Goal: Information Seeking & Learning: Learn about a topic

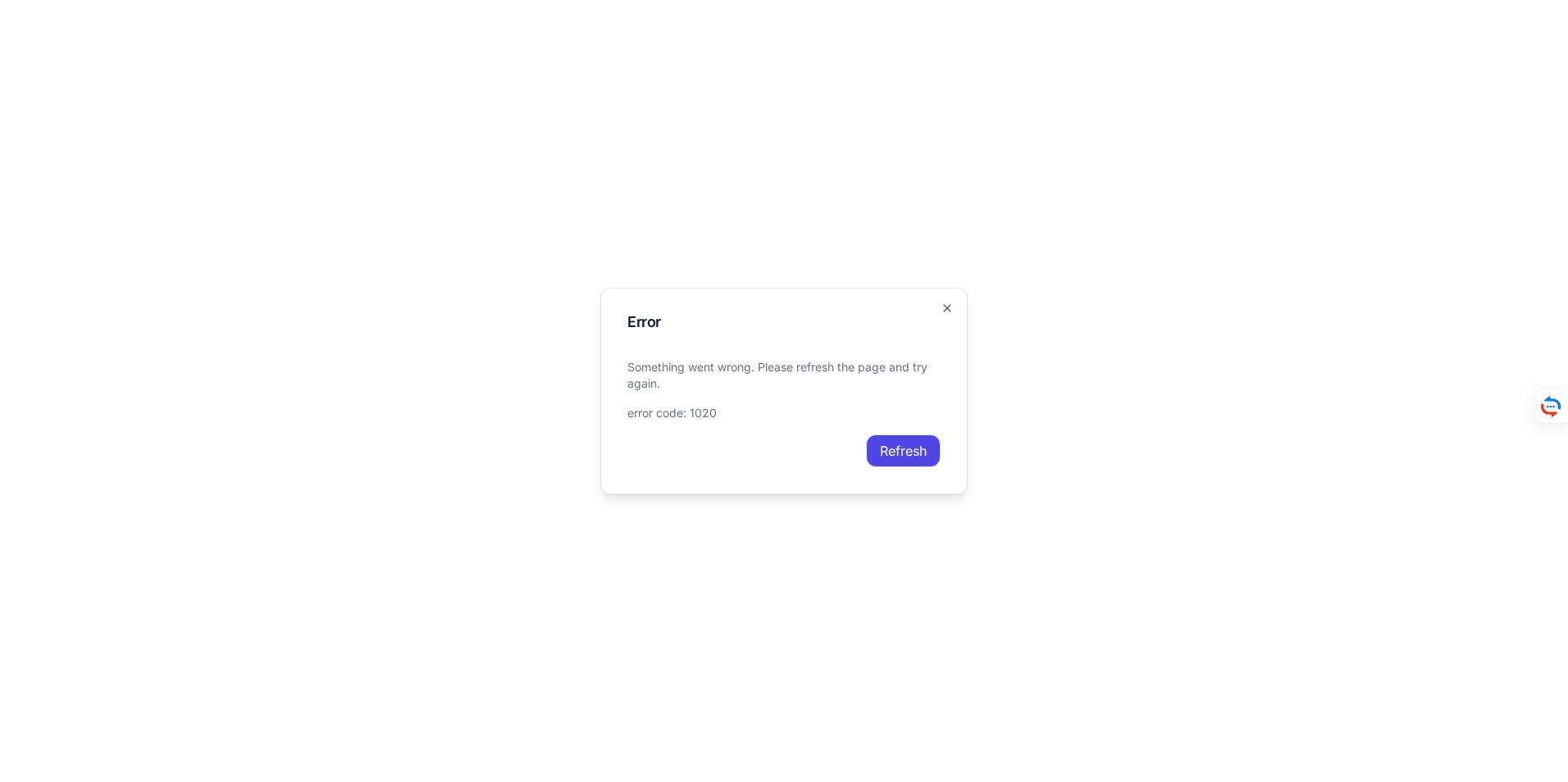
click at [918, 447] on button "Refresh" at bounding box center [903, 450] width 74 height 32
click at [947, 305] on icon "button" at bounding box center [946, 308] width 13 height 13
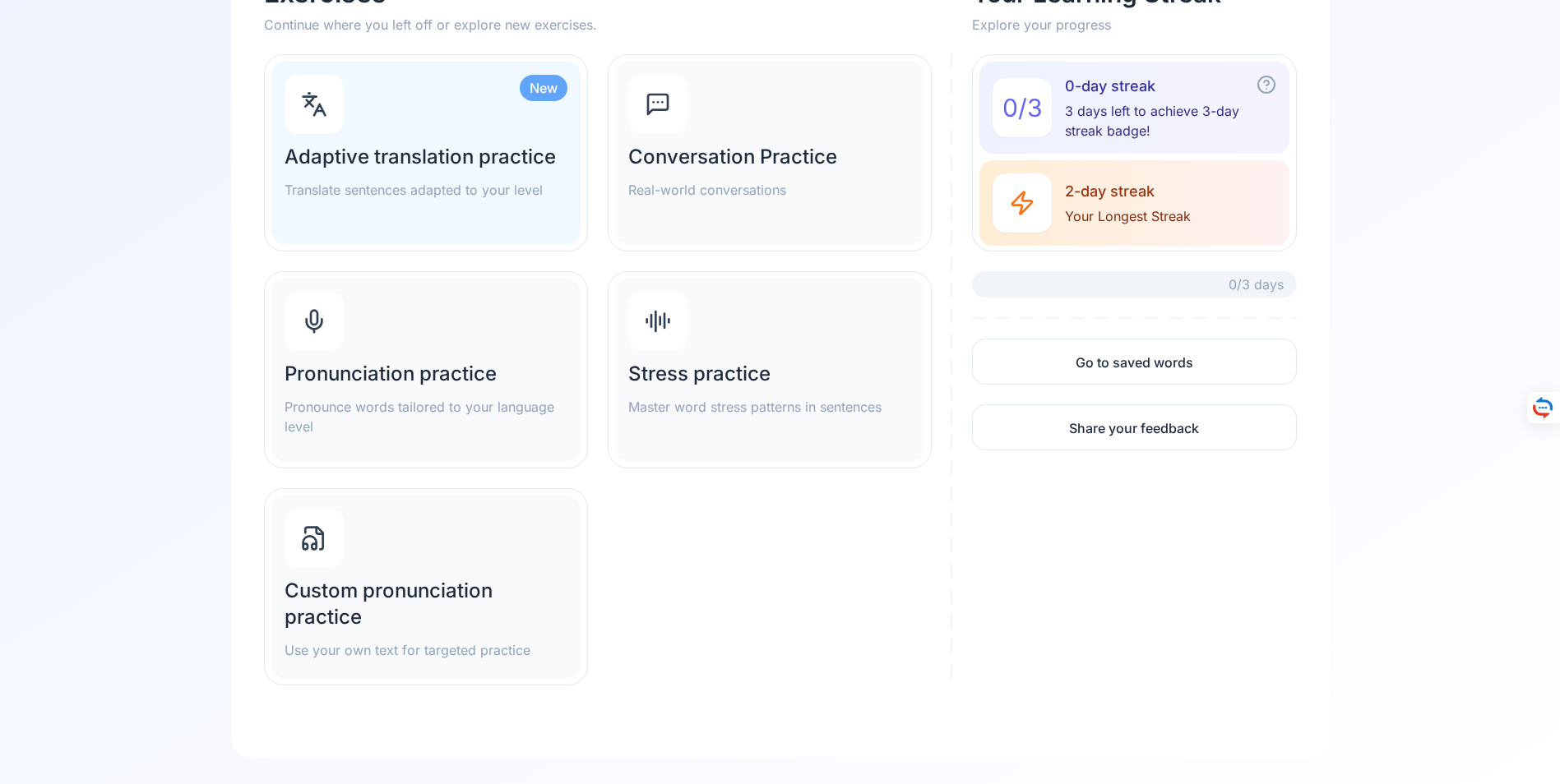
scroll to position [238, 0]
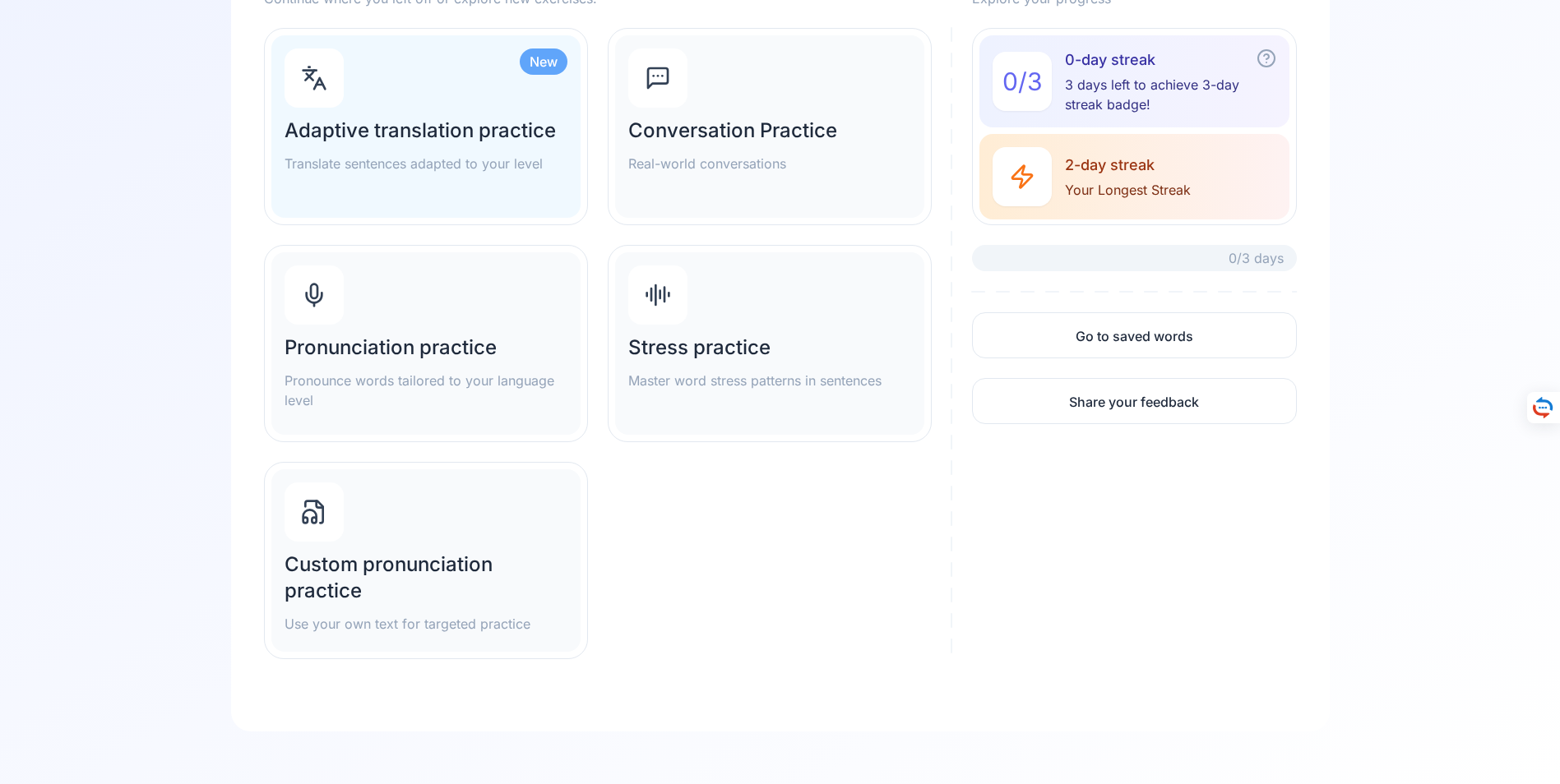
click at [353, 572] on h2 "Custom pronunciation practice" at bounding box center [426, 578] width 283 height 52
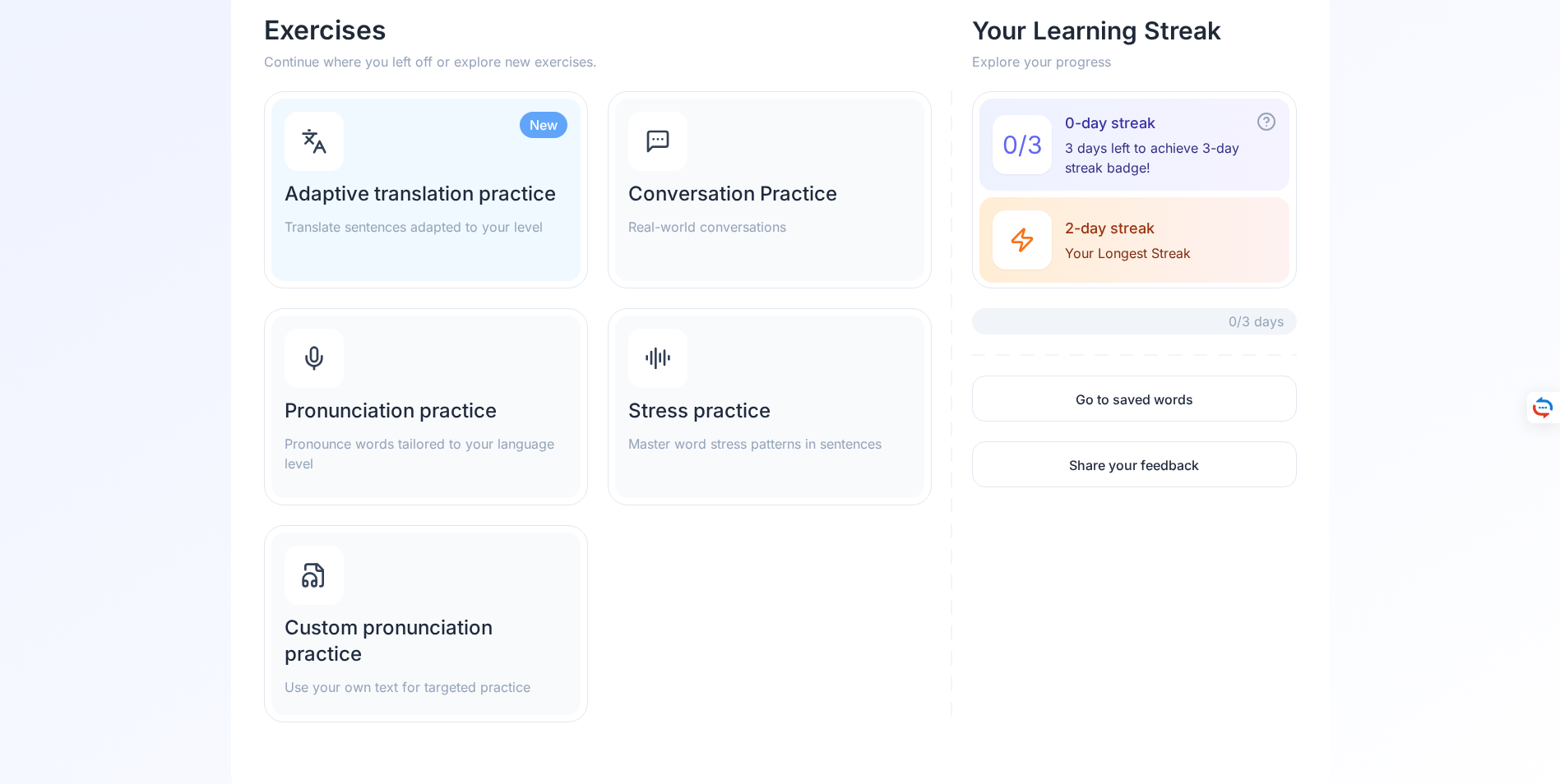
scroll to position [74, 0]
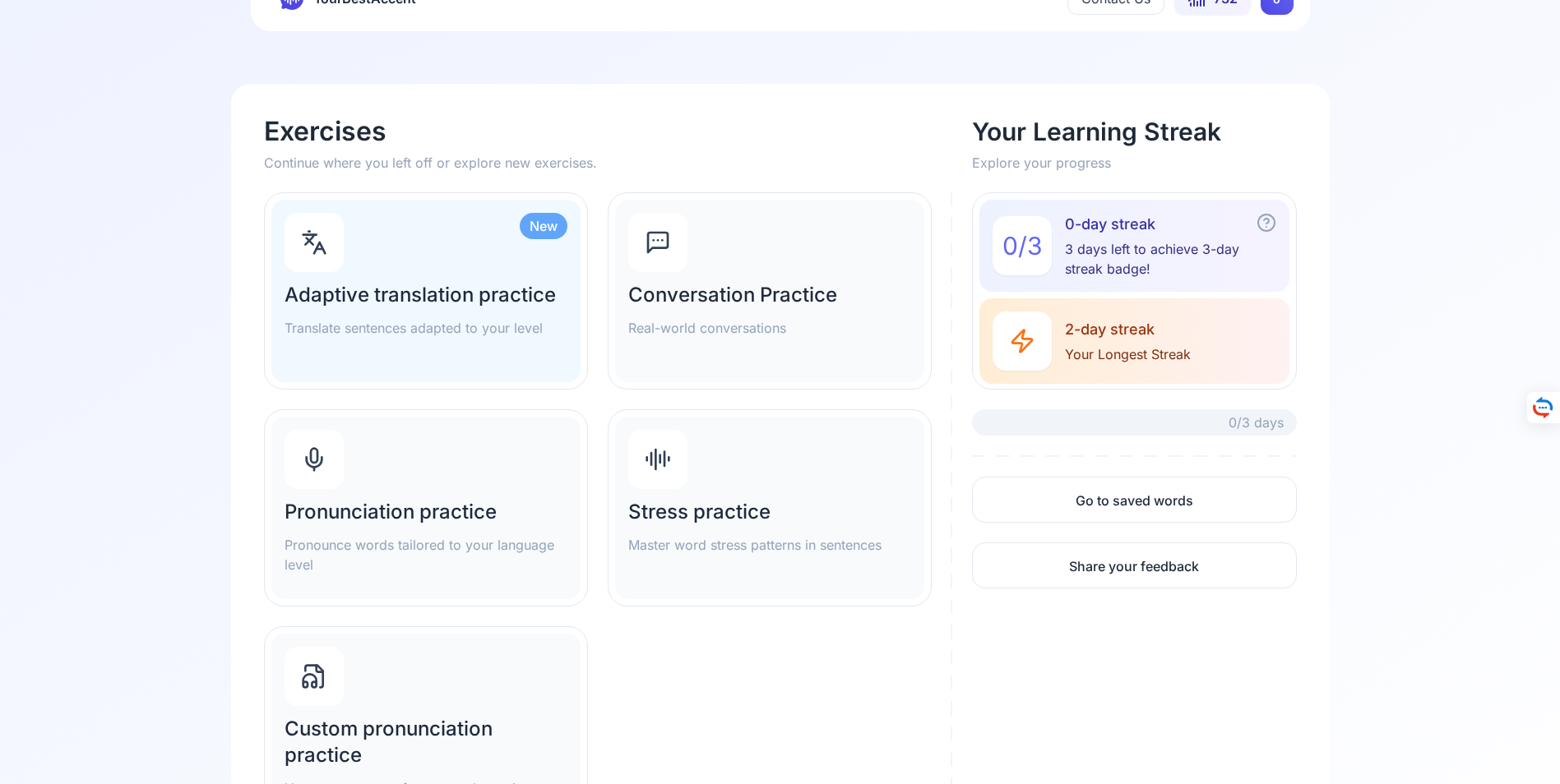
click at [417, 294] on h2 "Adaptive translation practice" at bounding box center [426, 295] width 283 height 27
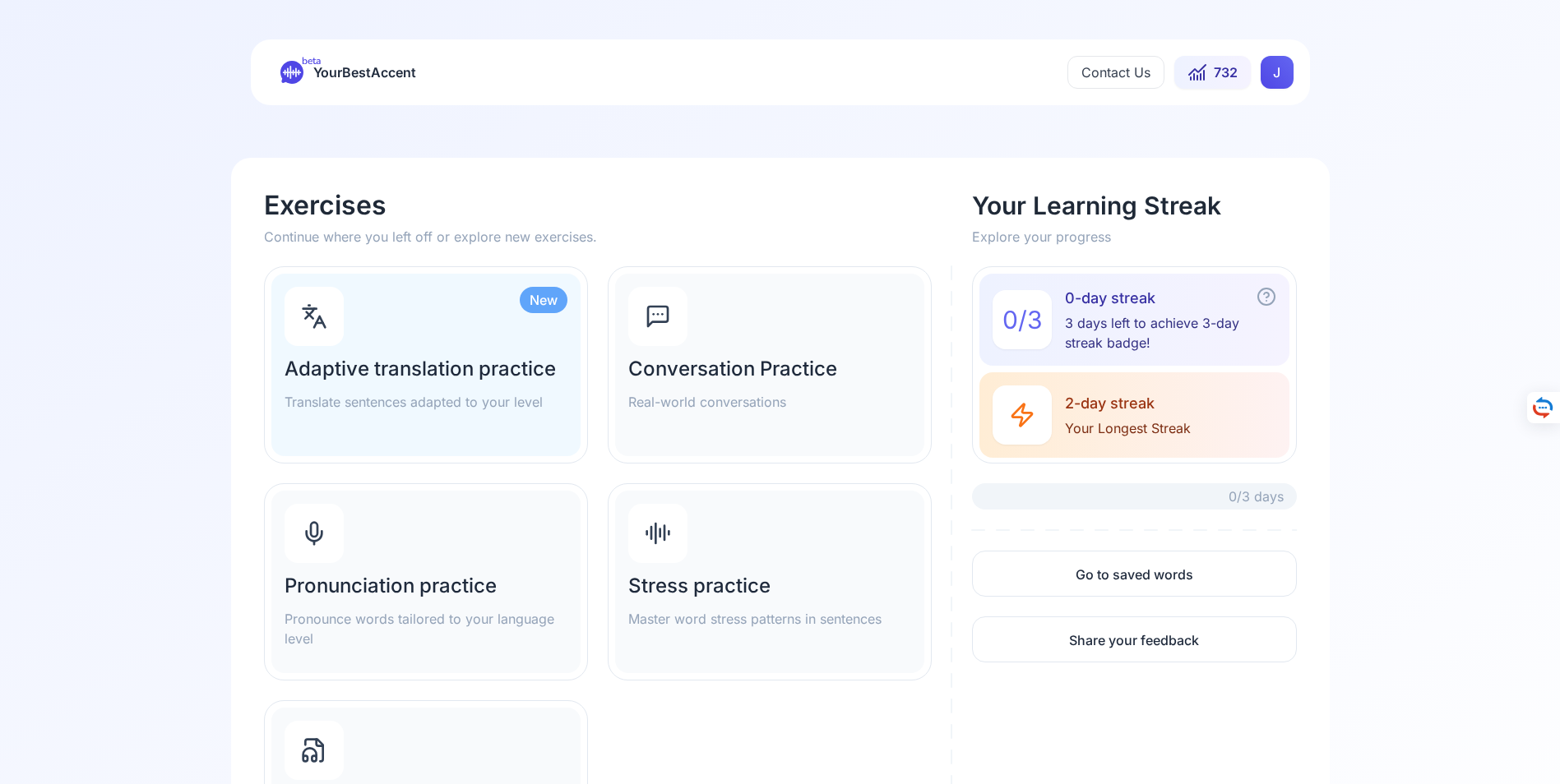
scroll to position [82, 0]
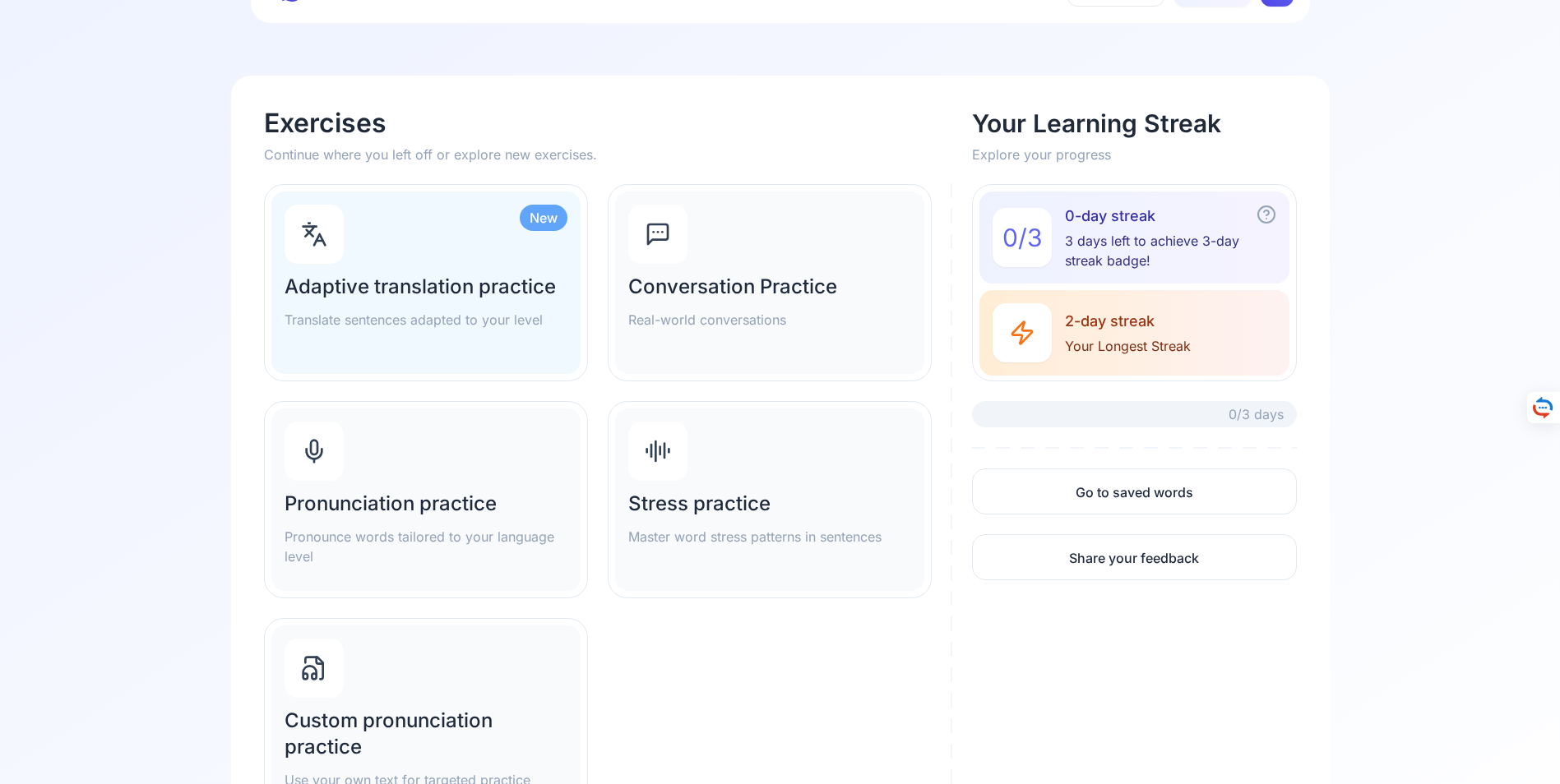
click at [537, 216] on div "New" at bounding box center [543, 218] width 48 height 27
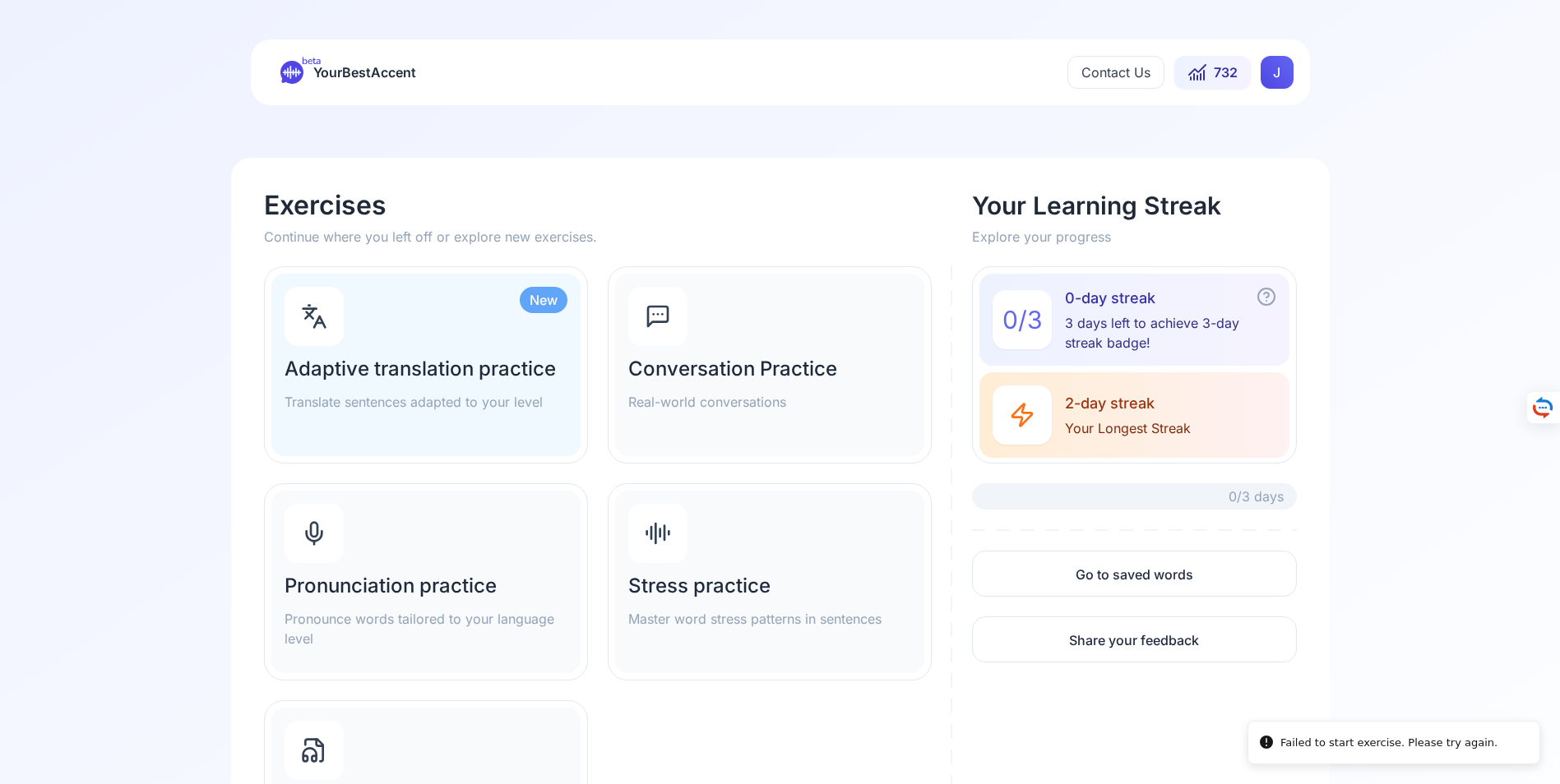
click at [430, 379] on h2 "Adaptive translation practice" at bounding box center [426, 368] width 283 height 27
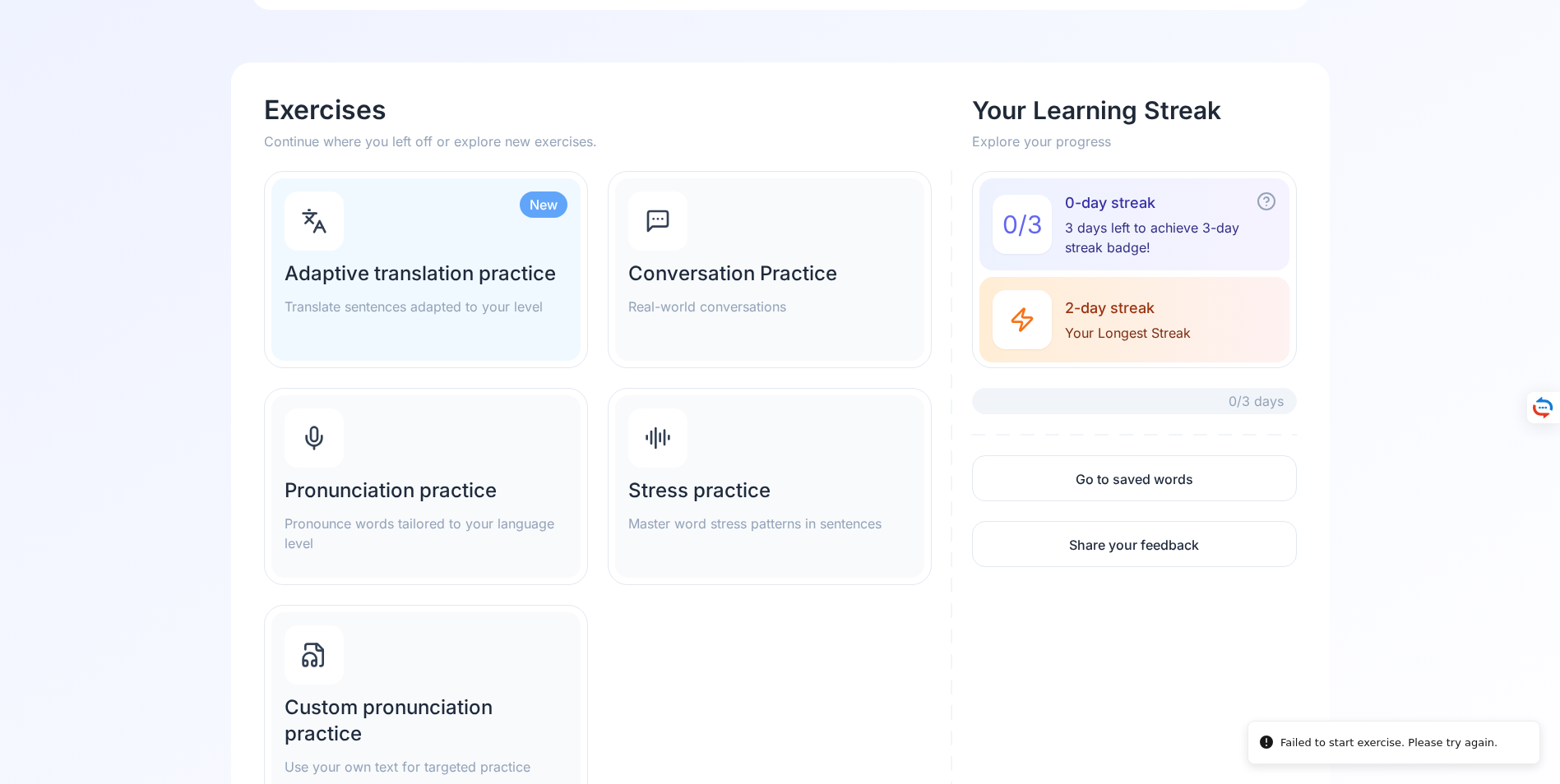
scroll to position [74, 0]
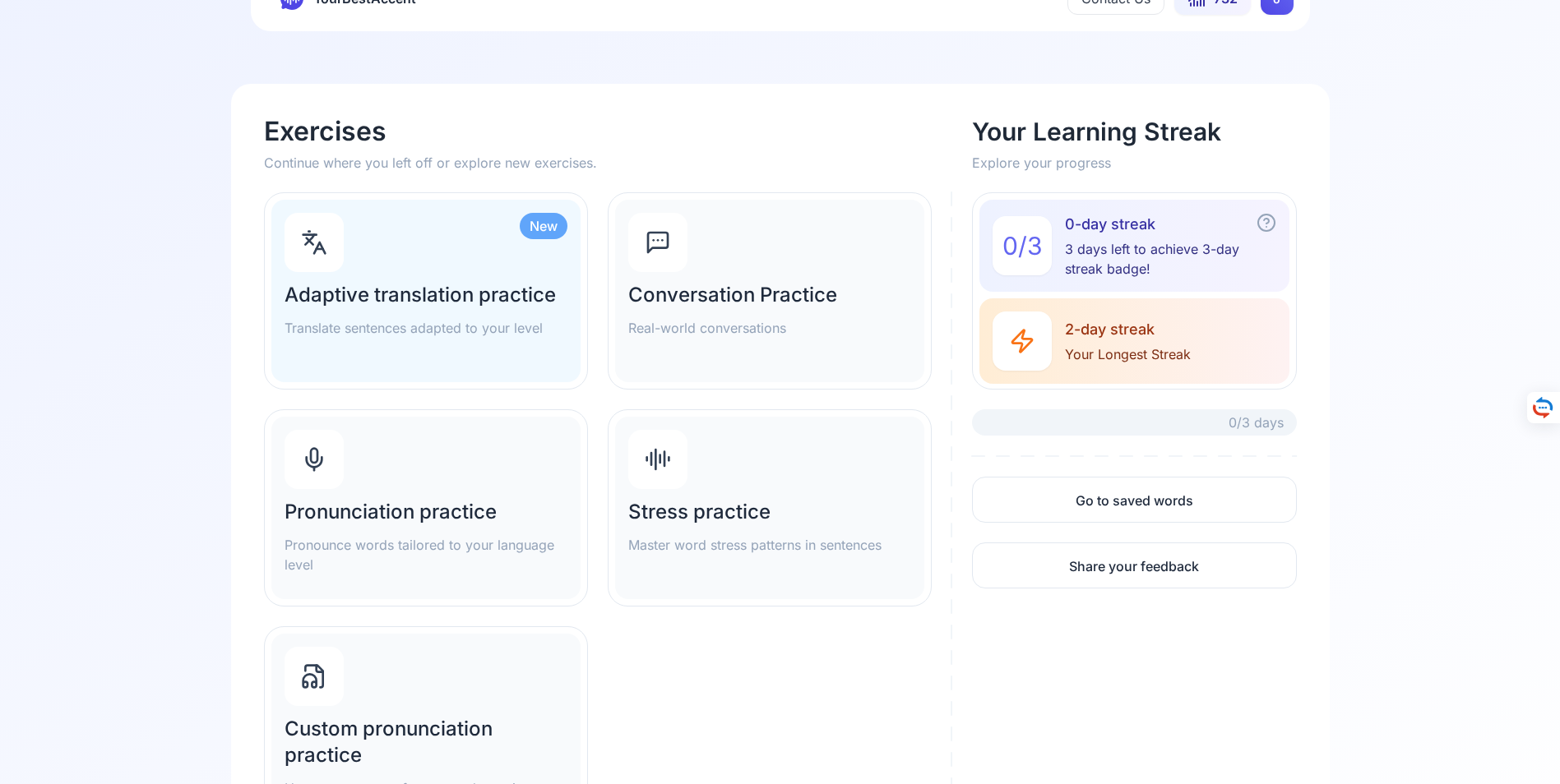
click at [735, 294] on h2 "Conversation Practice" at bounding box center [770, 295] width 283 height 27
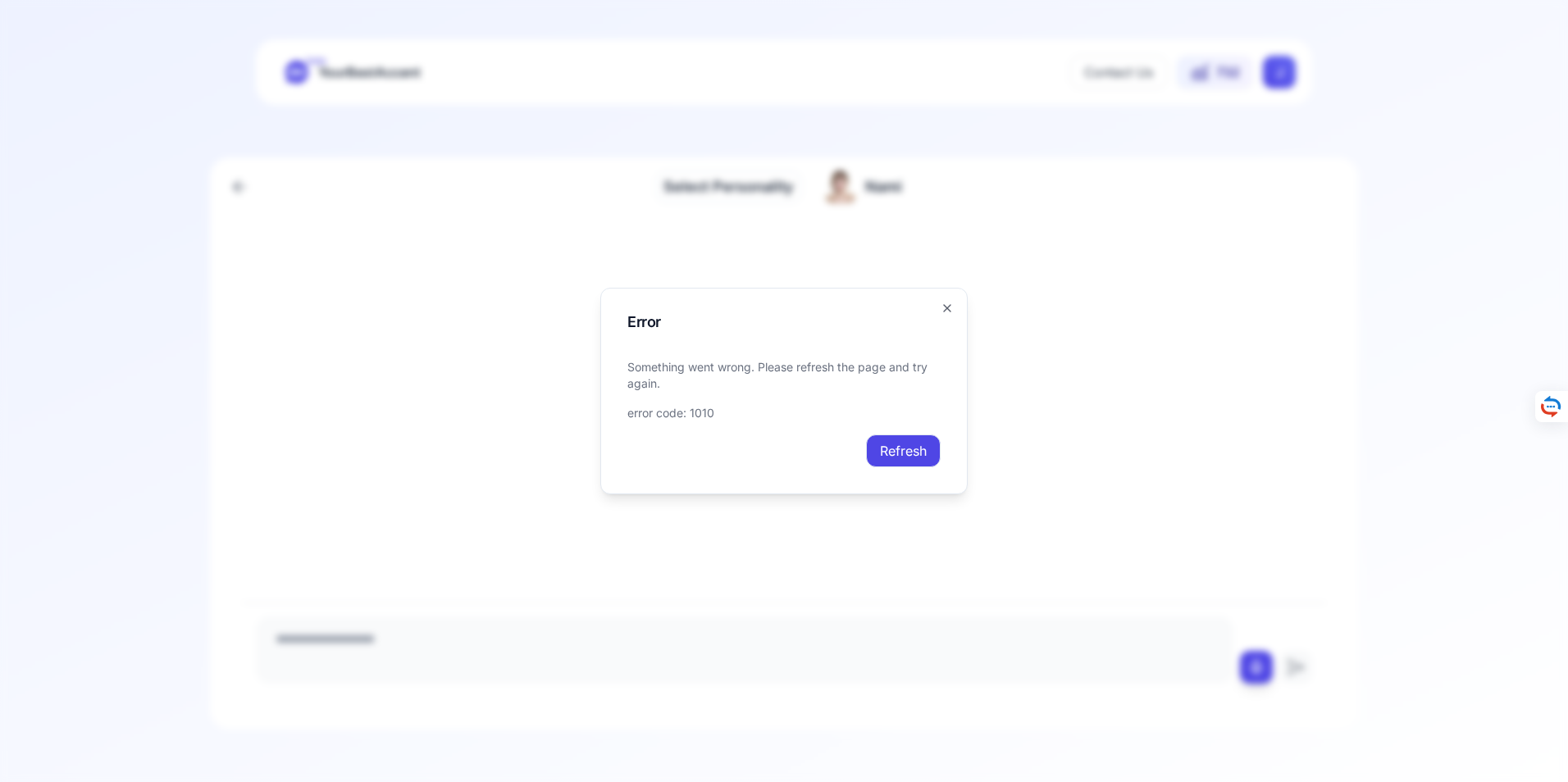
click at [926, 448] on button "Refresh" at bounding box center [903, 450] width 74 height 32
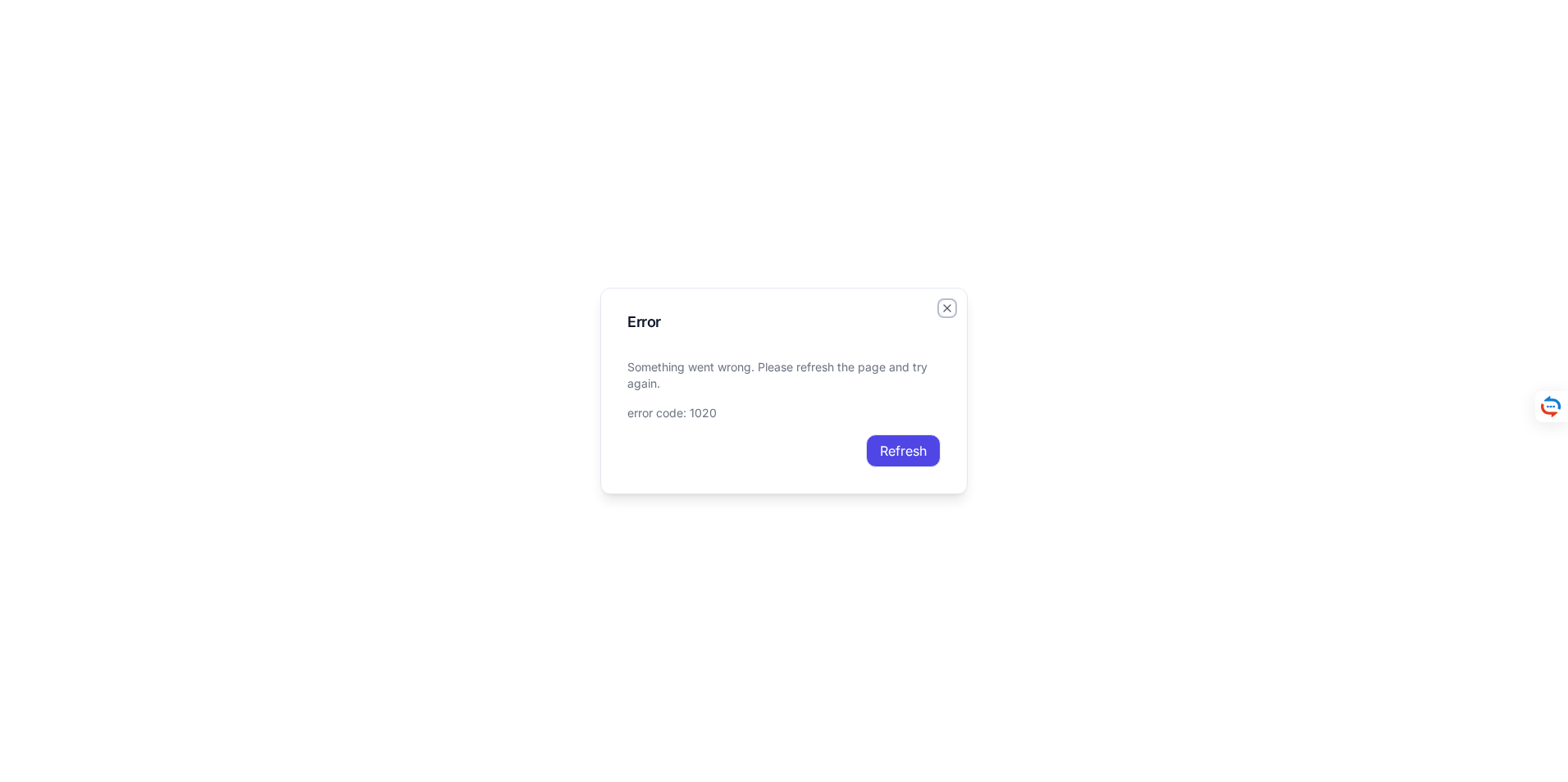
click at [946, 306] on icon "button" at bounding box center [946, 308] width 13 height 13
